Goal: Information Seeking & Learning: Learn about a topic

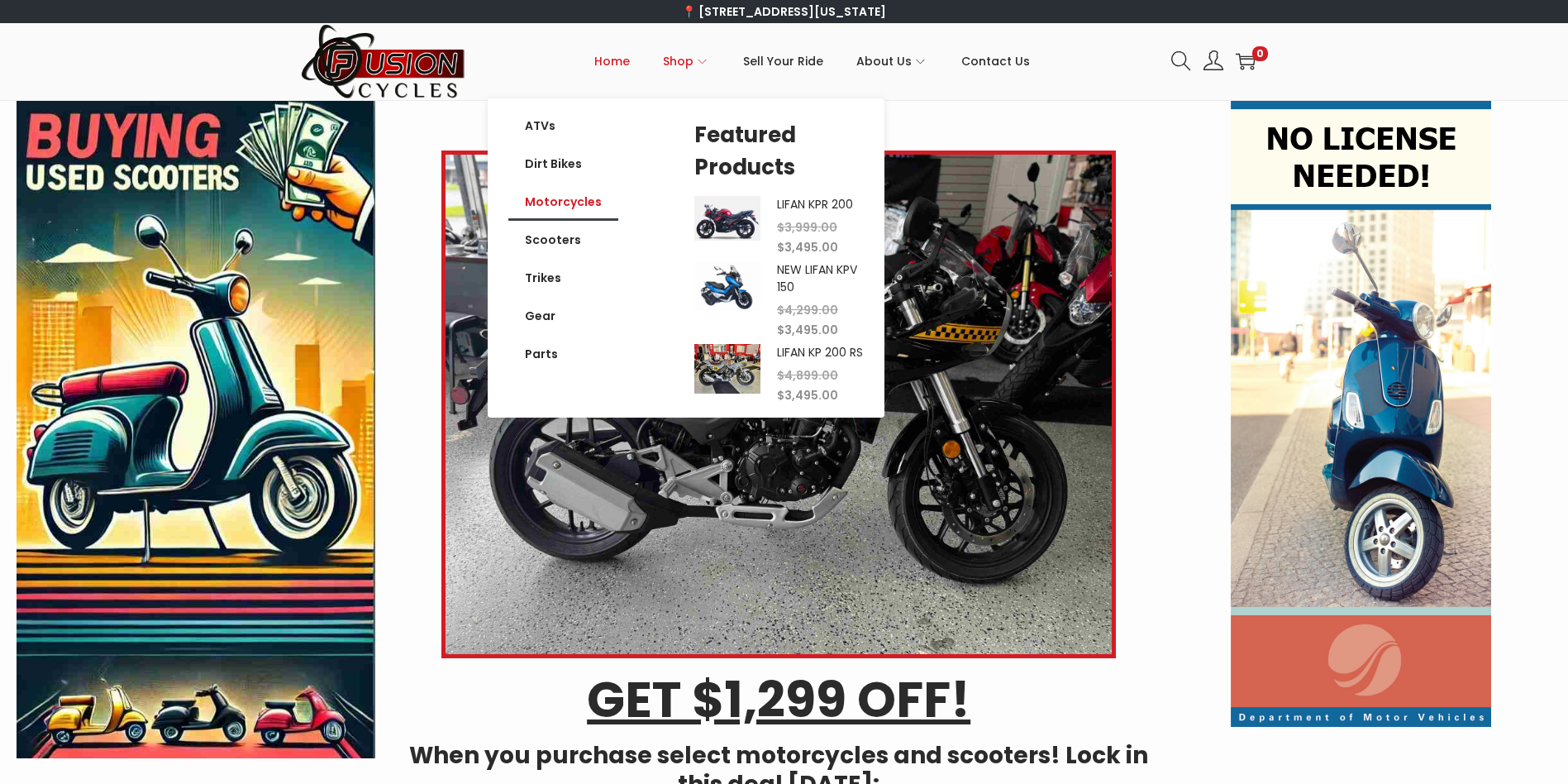
click at [548, 198] on link "Motorcycles" at bounding box center [563, 202] width 110 height 38
click at [586, 204] on link "Motorcycles" at bounding box center [563, 202] width 110 height 38
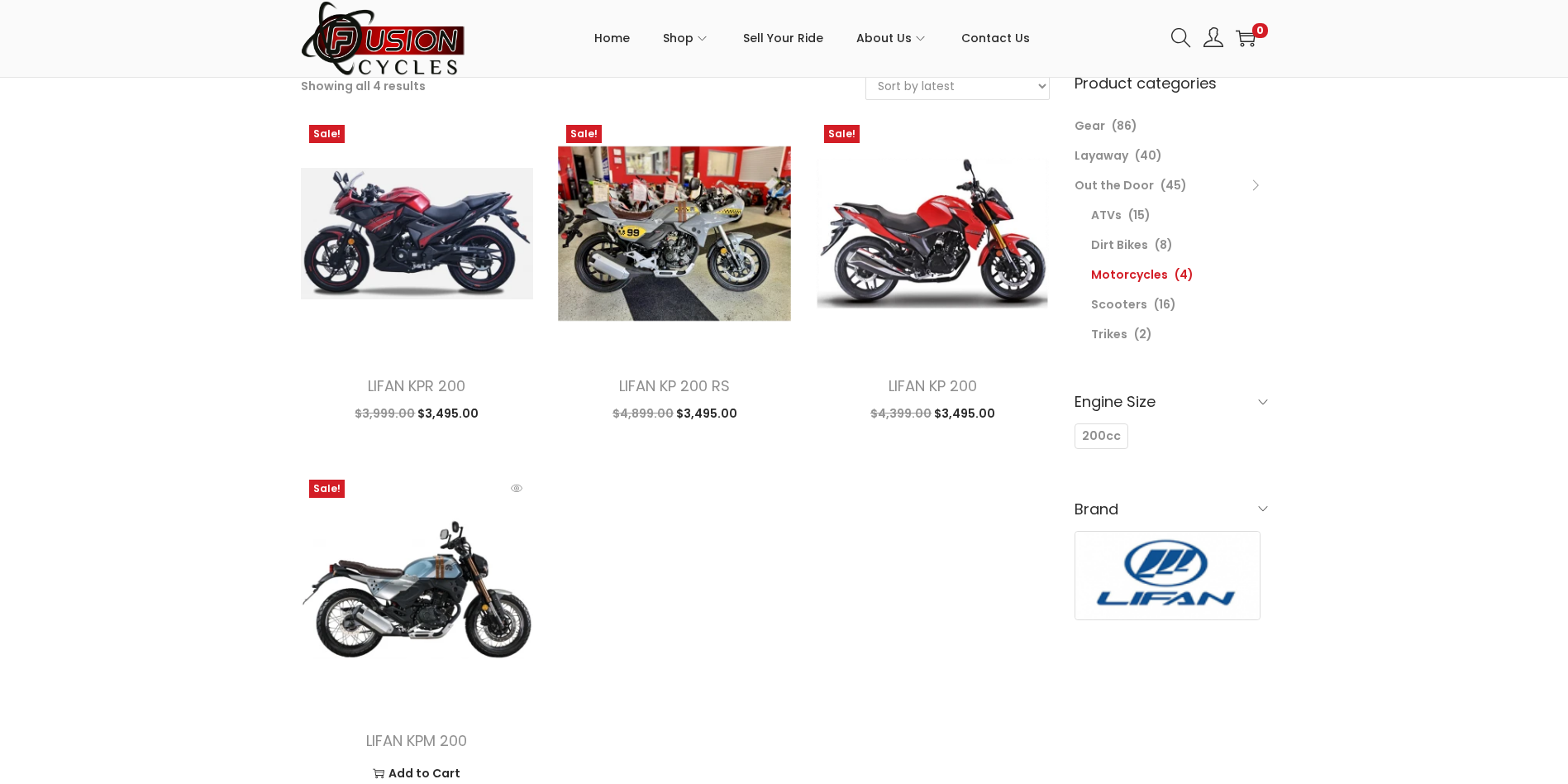
scroll to position [331, 0]
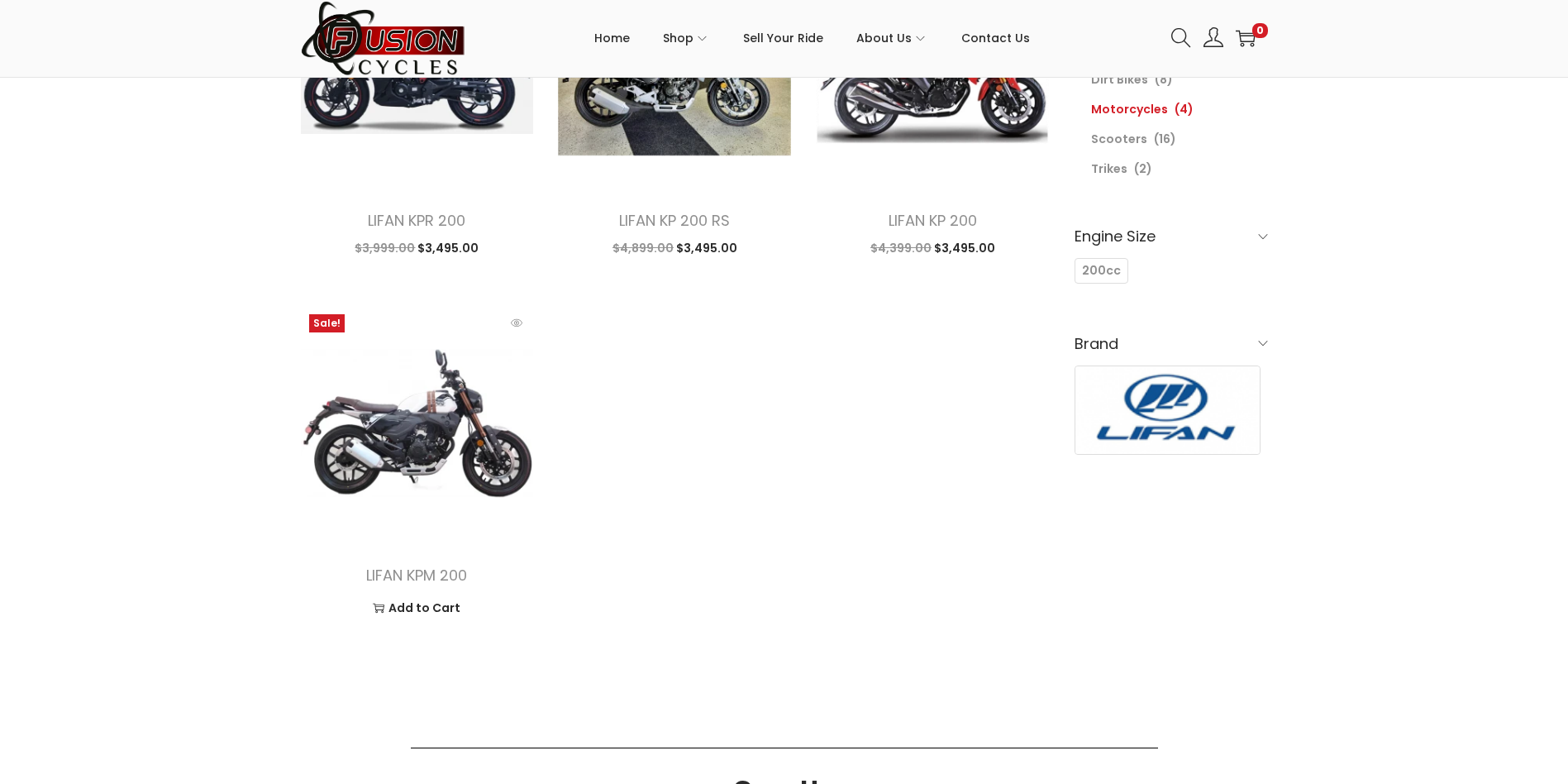
click at [442, 439] on img at bounding box center [417, 422] width 233 height 233
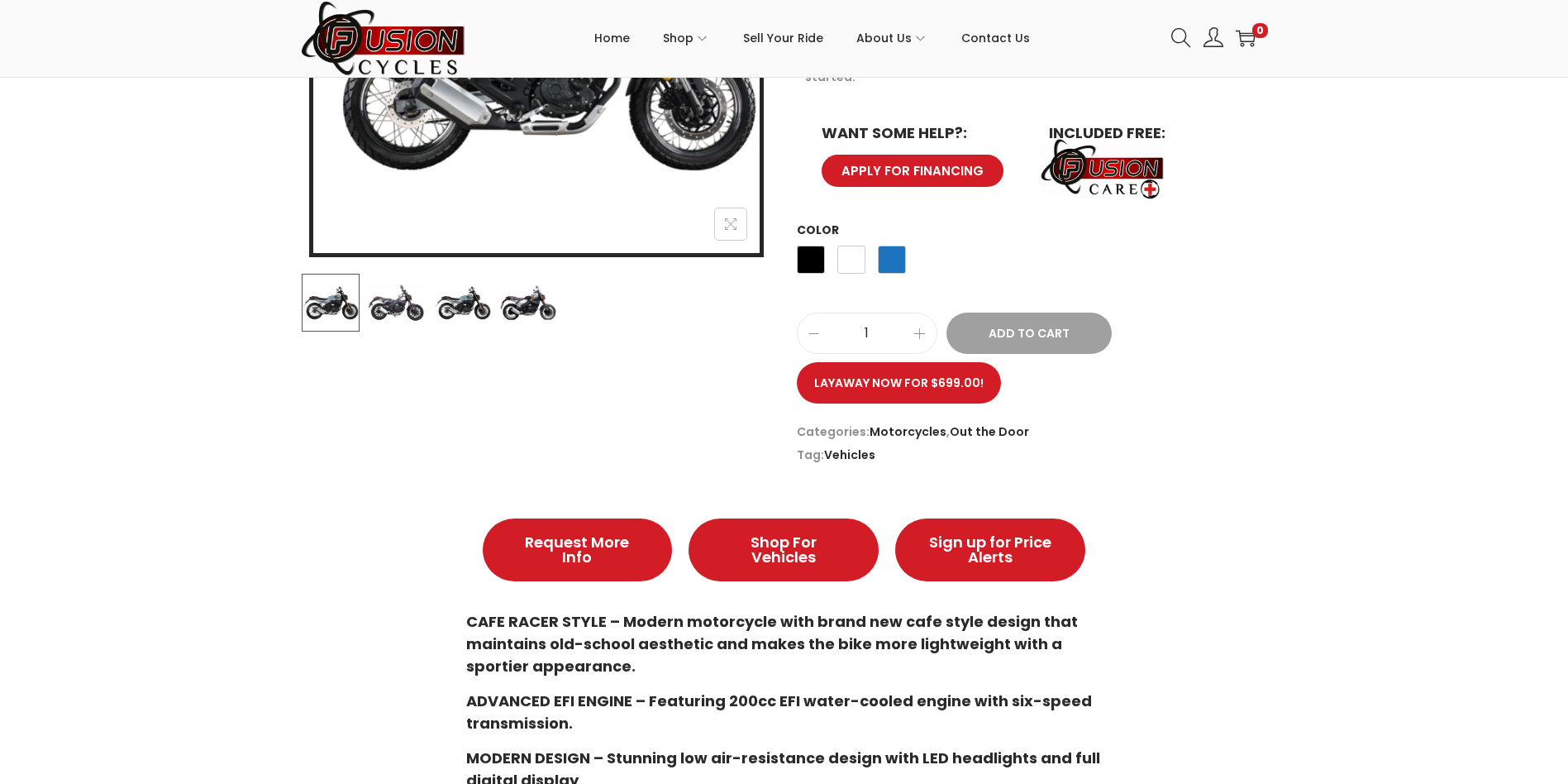
scroll to position [165, 0]
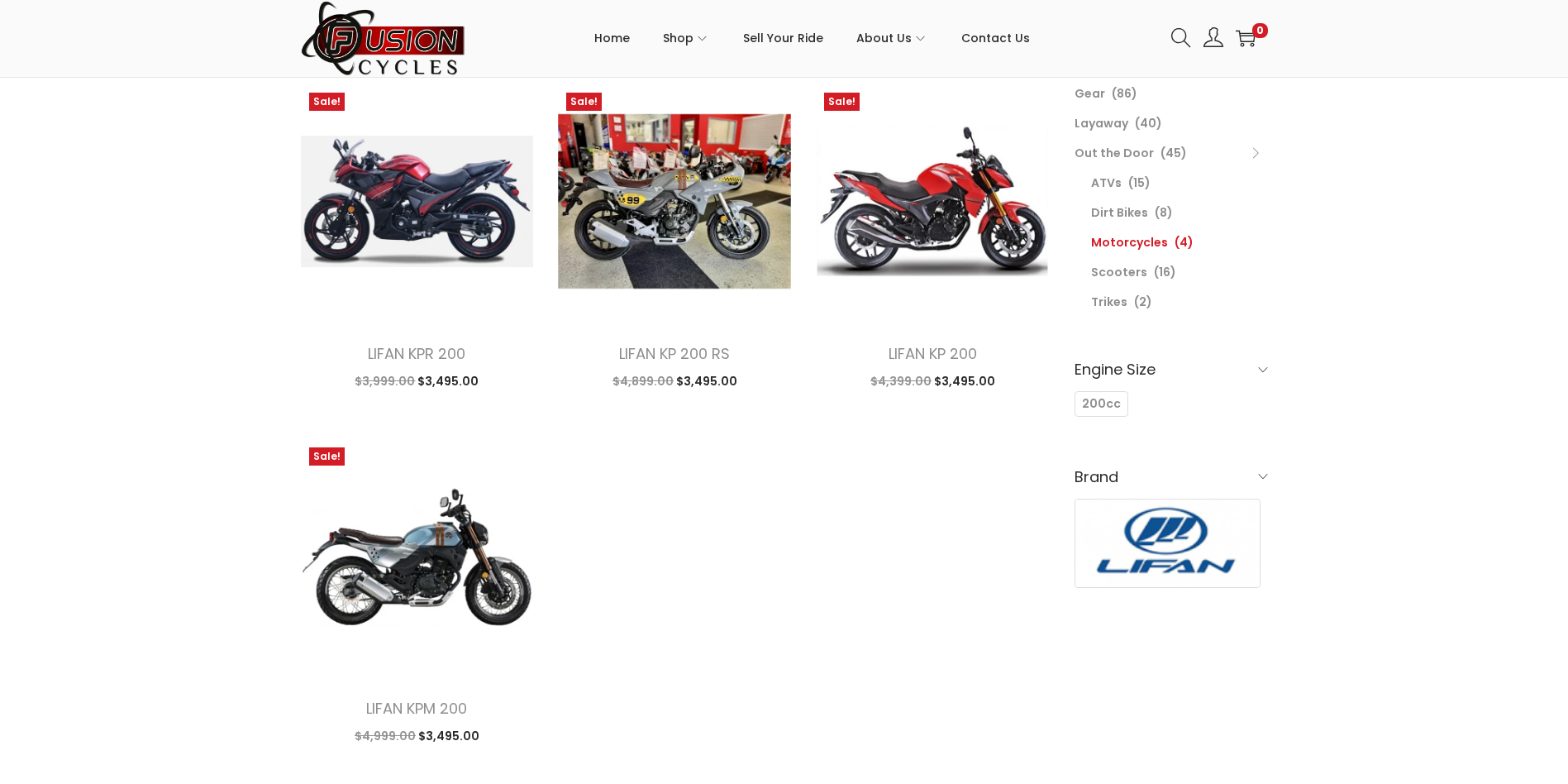
scroll to position [165, 0]
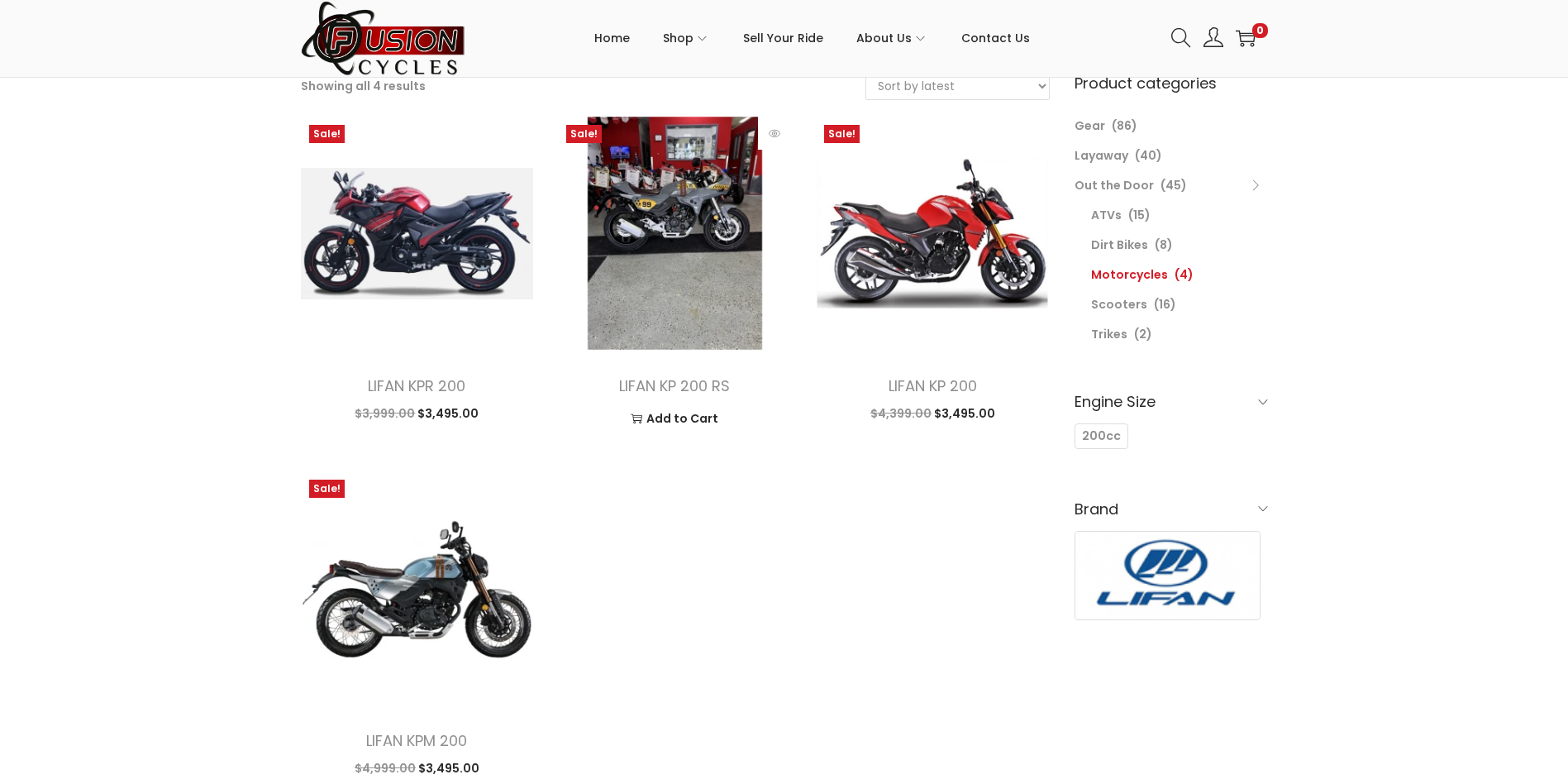
click at [672, 251] on img at bounding box center [674, 233] width 233 height 233
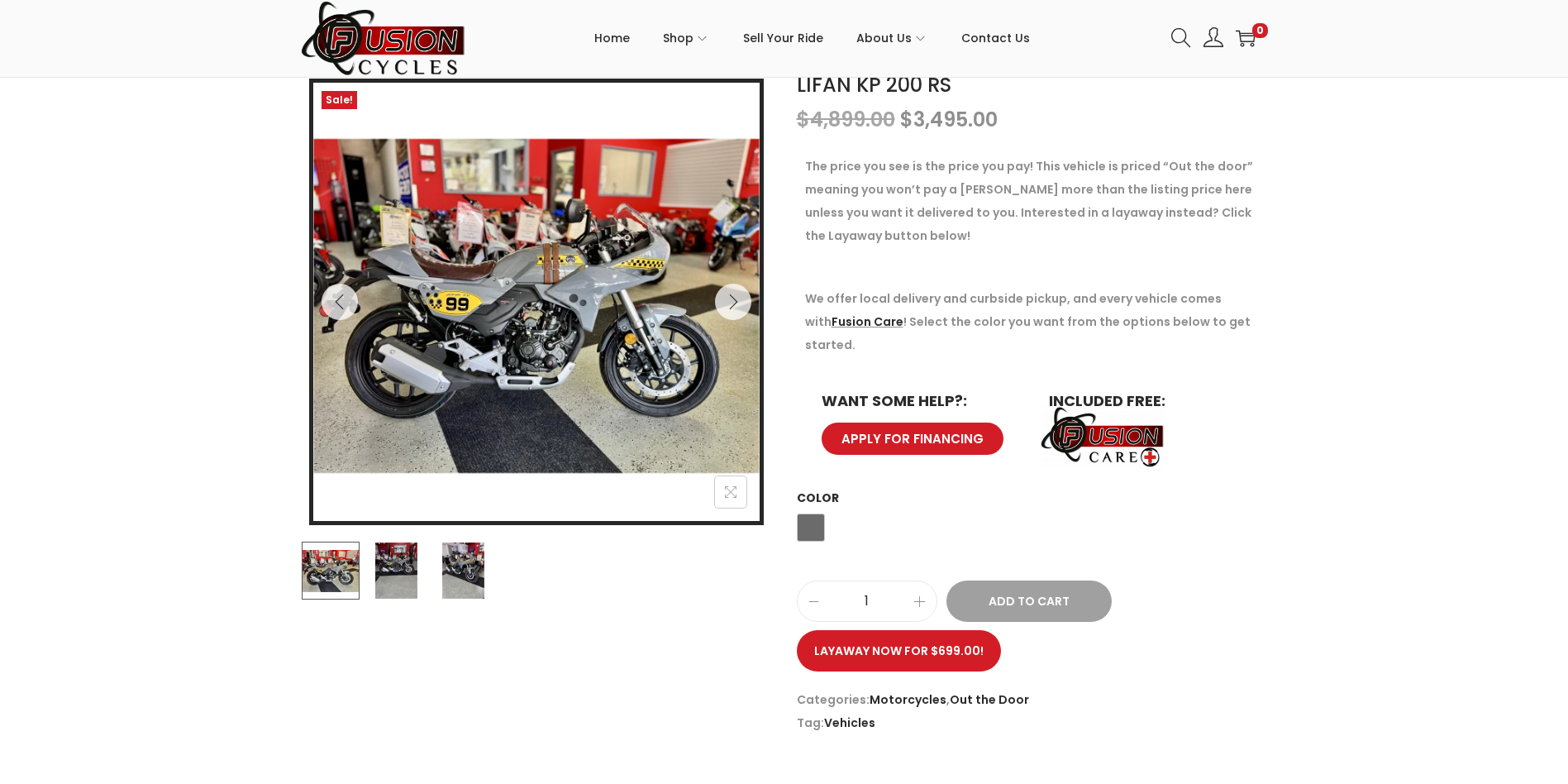
scroll to position [248, 0]
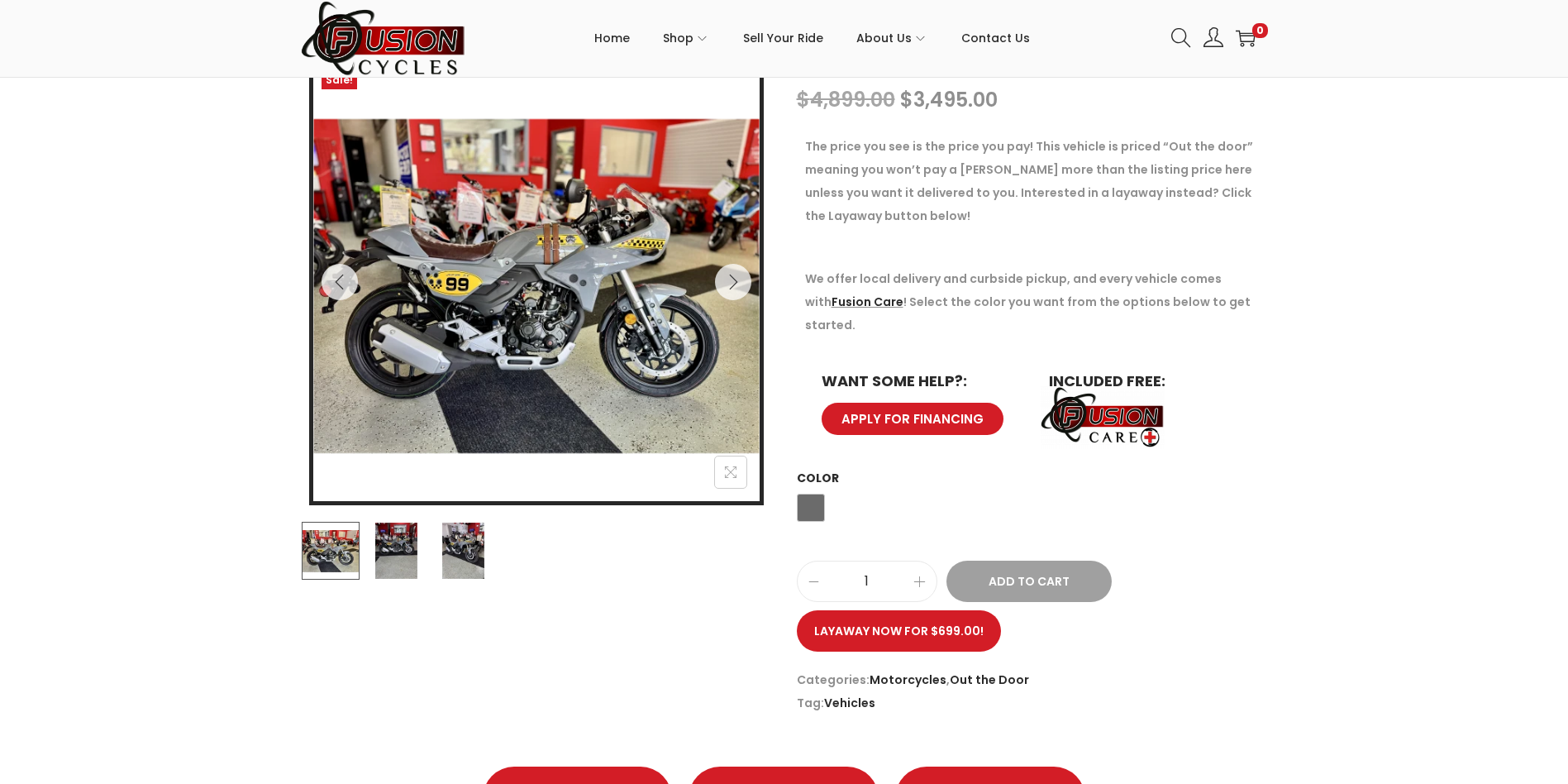
click at [392, 558] on img at bounding box center [395, 550] width 58 height 58
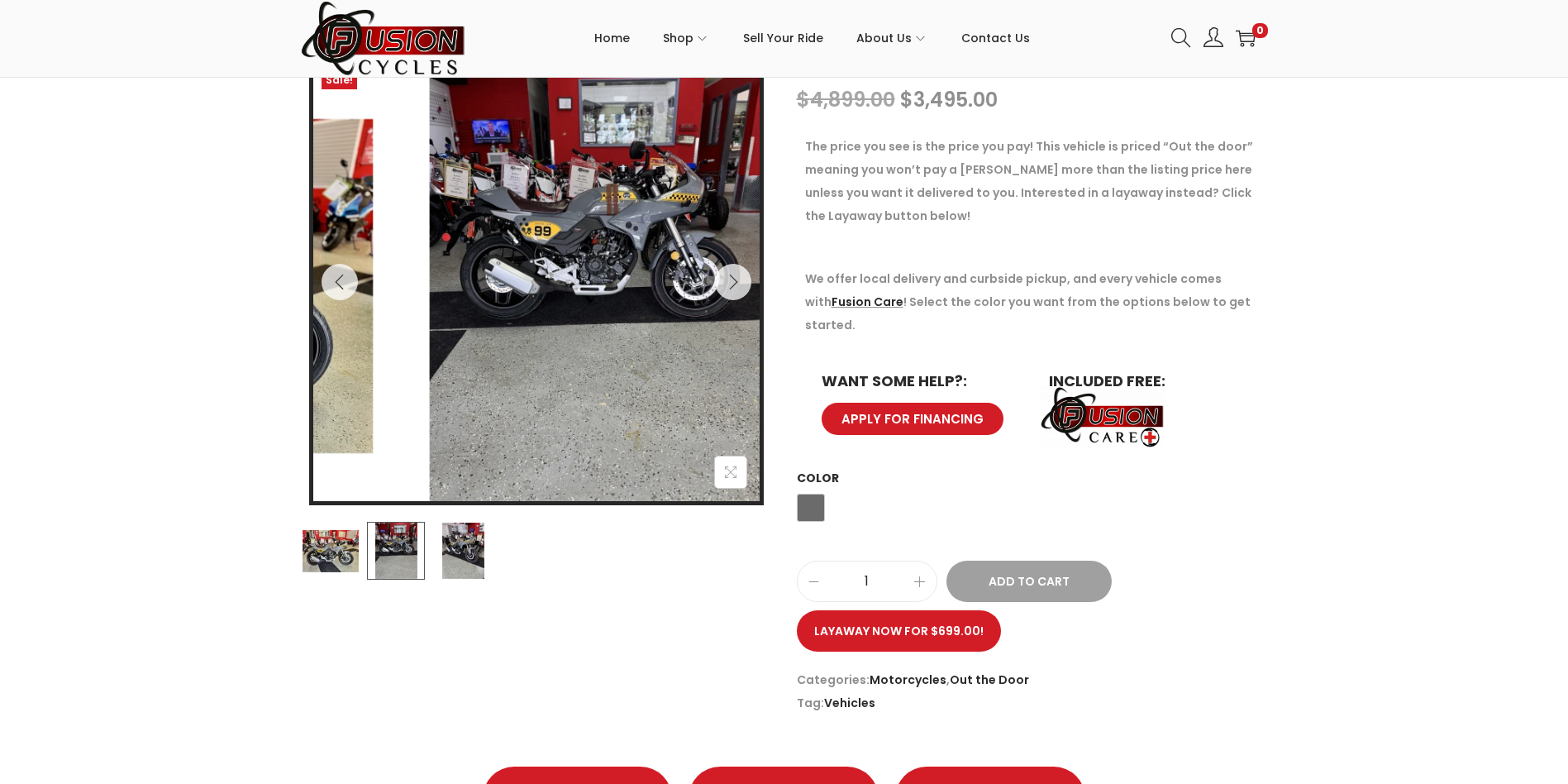
click at [462, 553] on img at bounding box center [462, 550] width 58 height 58
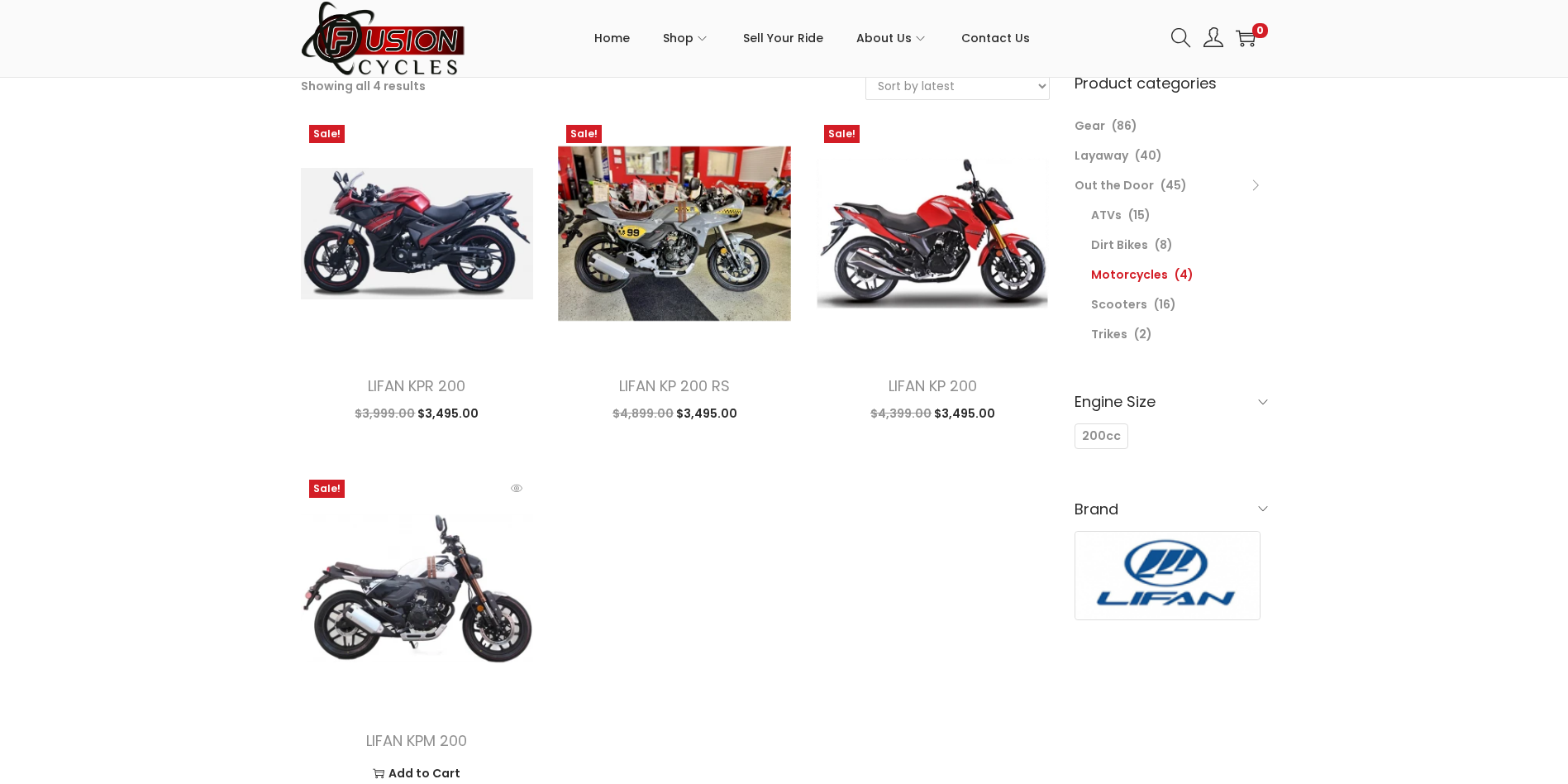
scroll to position [165, 0]
